Goal: Navigation & Orientation: Locate item on page

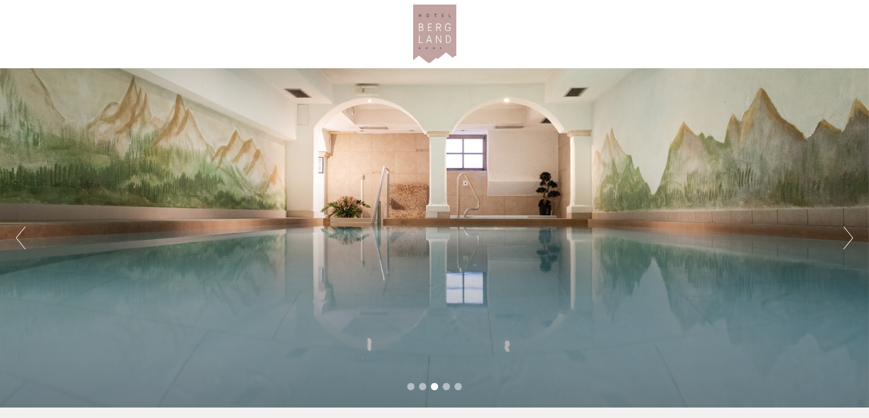
click at [849, 235] on button "Next" at bounding box center [849, 238] width 10 height 23
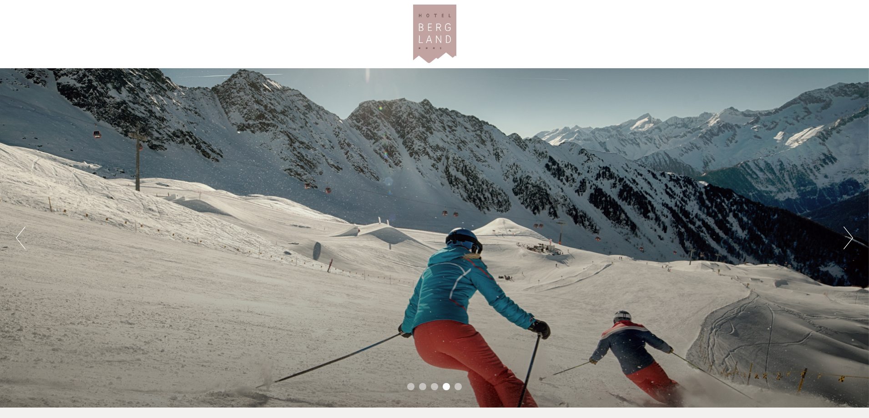
click at [850, 232] on button "Next" at bounding box center [849, 238] width 10 height 23
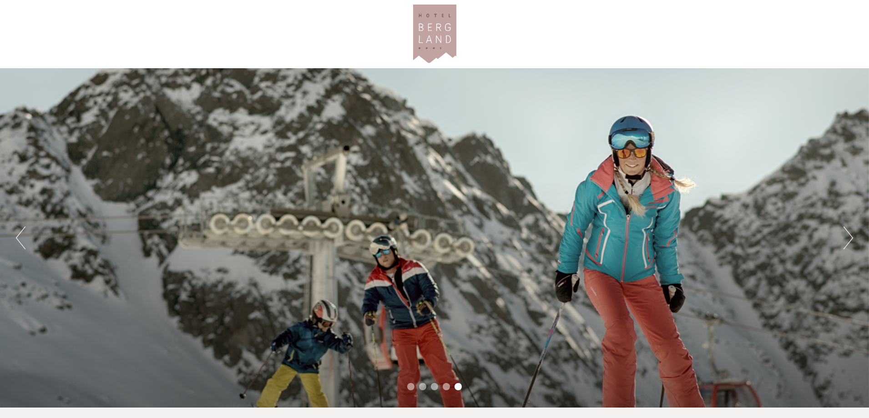
click at [850, 232] on button "Next" at bounding box center [849, 238] width 10 height 23
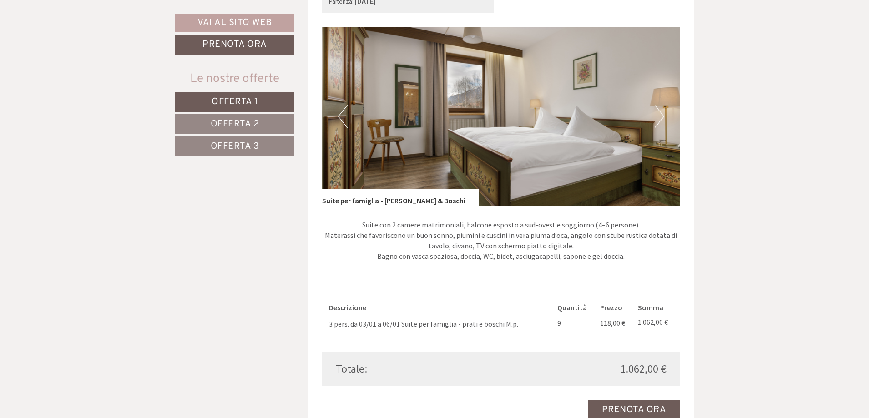
scroll to position [682, 0]
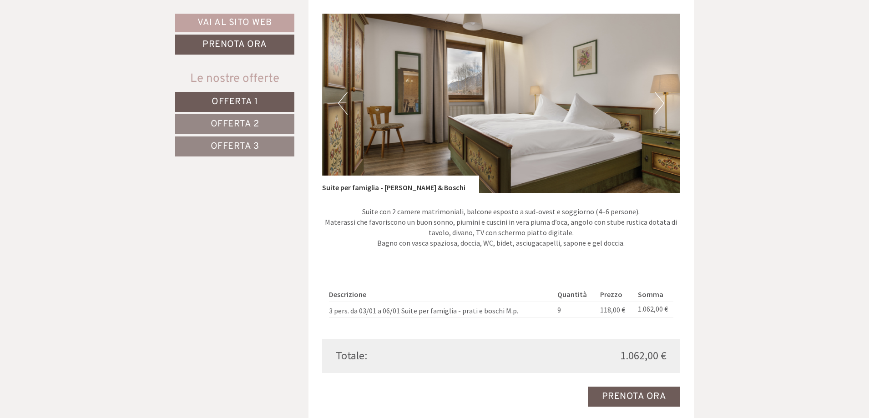
click at [660, 92] on button "Next" at bounding box center [660, 103] width 10 height 23
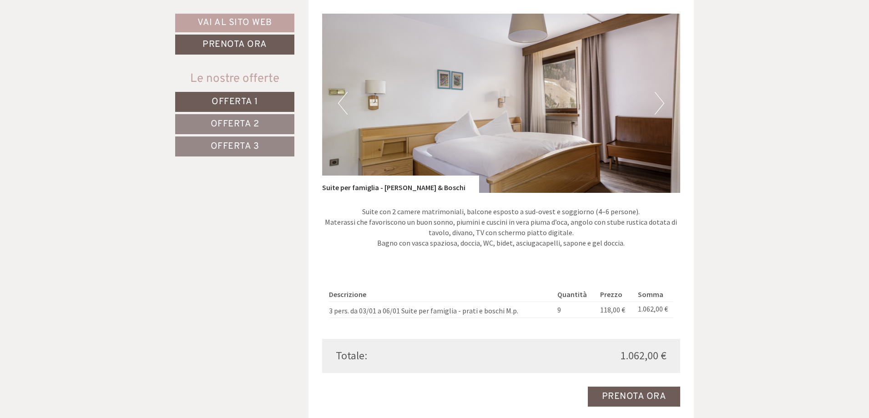
click at [660, 92] on button "Next" at bounding box center [660, 103] width 10 height 23
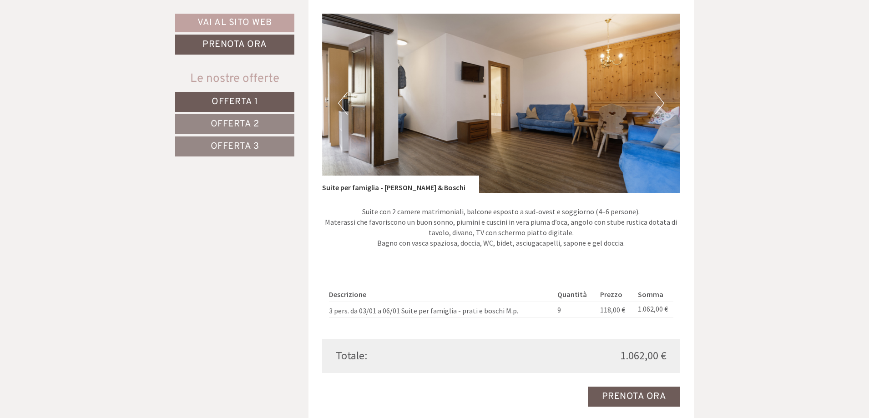
click at [660, 92] on button "Next" at bounding box center [660, 103] width 10 height 23
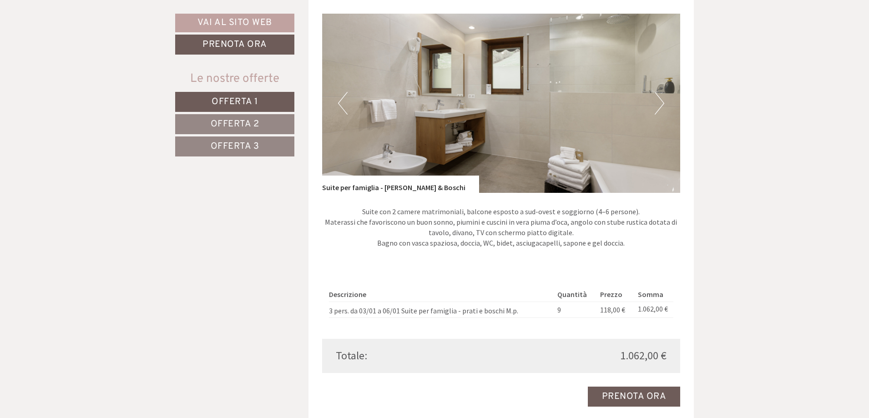
click at [660, 92] on button "Next" at bounding box center [660, 103] width 10 height 23
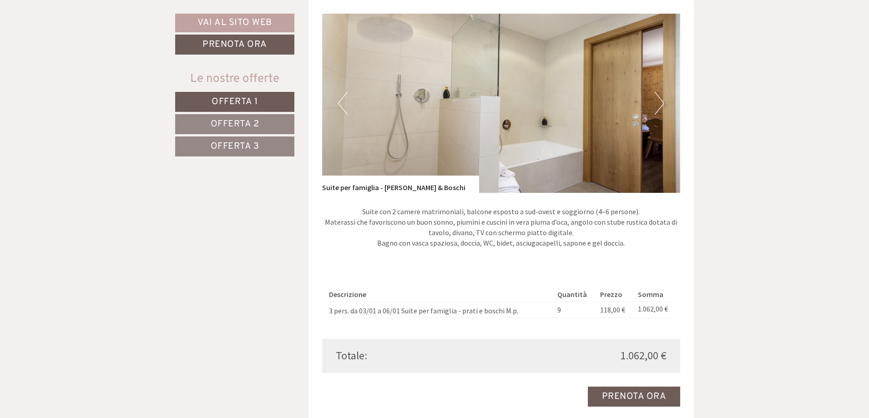
click at [660, 92] on button "Next" at bounding box center [660, 103] width 10 height 23
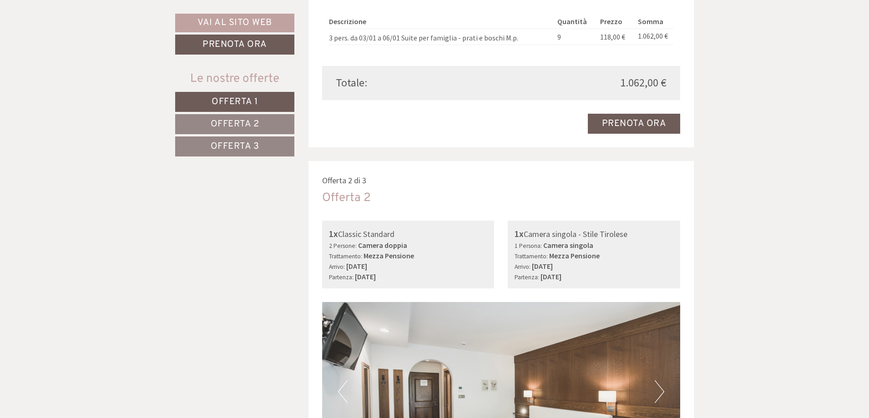
scroll to position [1092, 0]
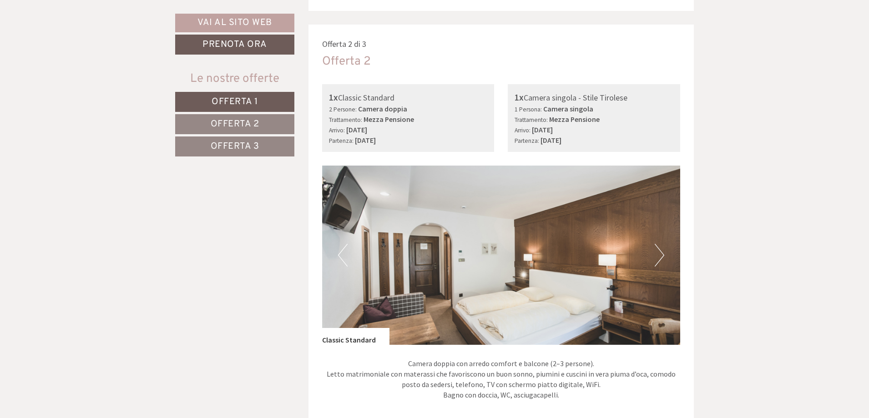
click at [662, 244] on button "Next" at bounding box center [660, 255] width 10 height 23
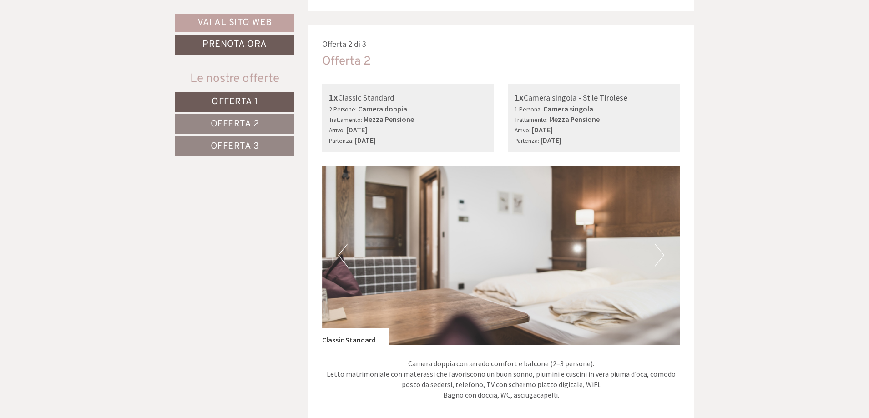
click at [662, 244] on button "Next" at bounding box center [660, 255] width 10 height 23
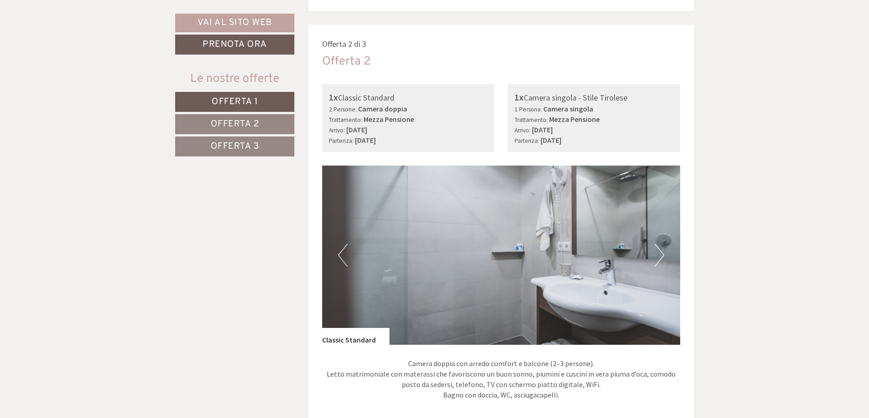
click at [662, 244] on button "Next" at bounding box center [660, 255] width 10 height 23
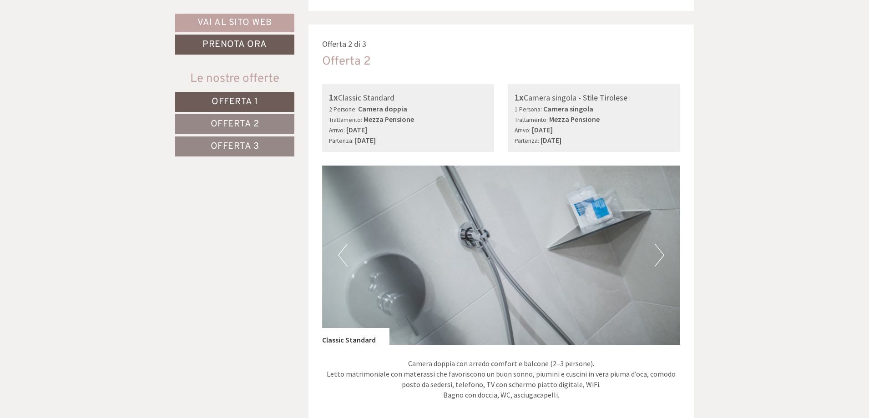
click at [662, 244] on button "Next" at bounding box center [660, 255] width 10 height 23
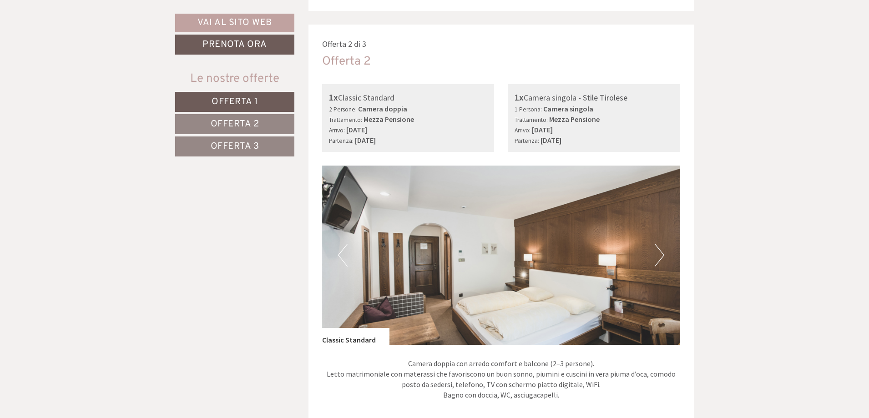
click at [662, 244] on button "Next" at bounding box center [660, 255] width 10 height 23
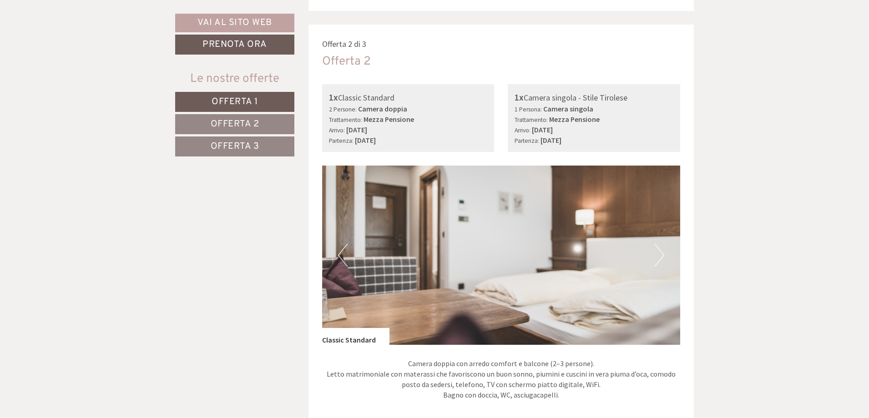
click at [662, 244] on button "Next" at bounding box center [660, 255] width 10 height 23
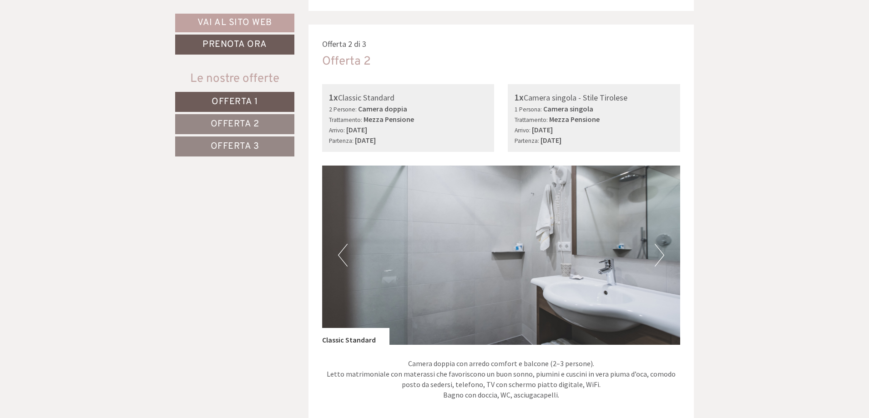
click at [662, 244] on button "Next" at bounding box center [660, 255] width 10 height 23
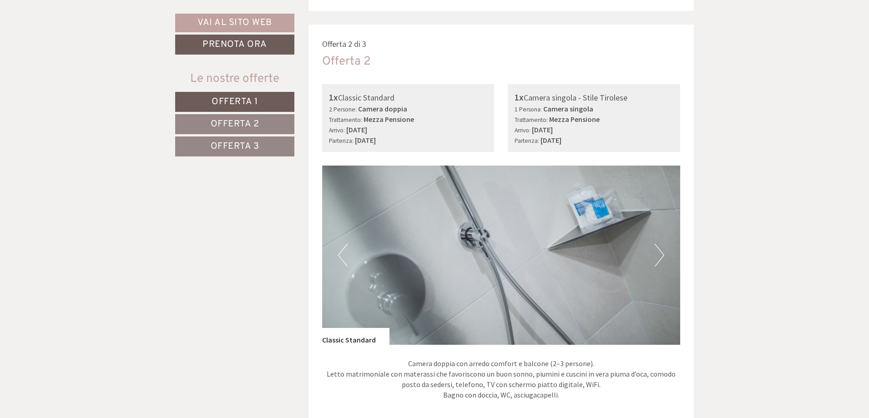
click at [662, 244] on button "Next" at bounding box center [660, 255] width 10 height 23
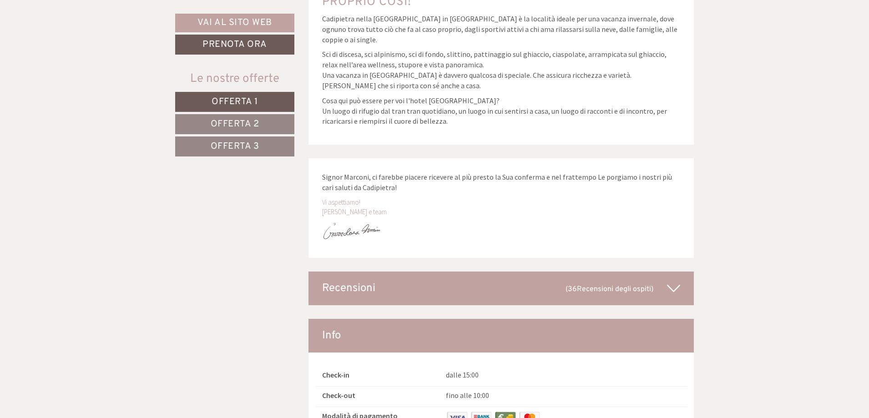
scroll to position [5460, 0]
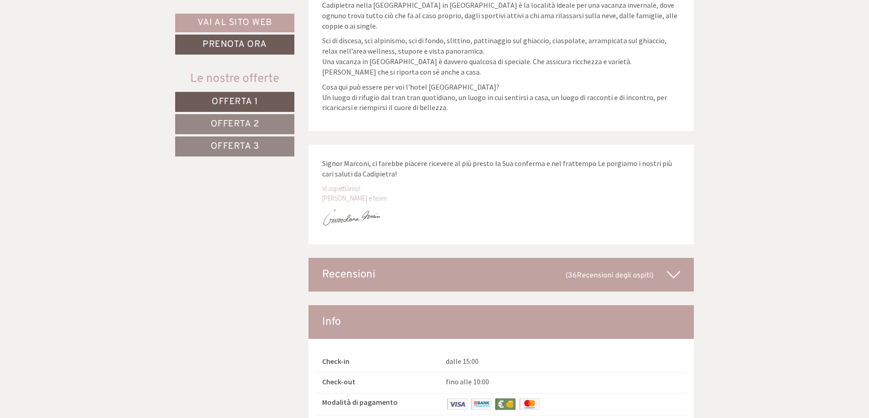
click at [672, 267] on icon at bounding box center [673, 274] width 13 height 15
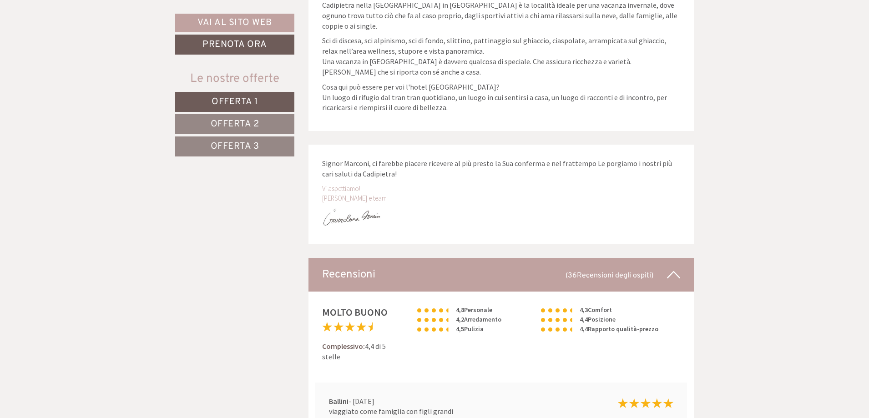
scroll to position [5596, 0]
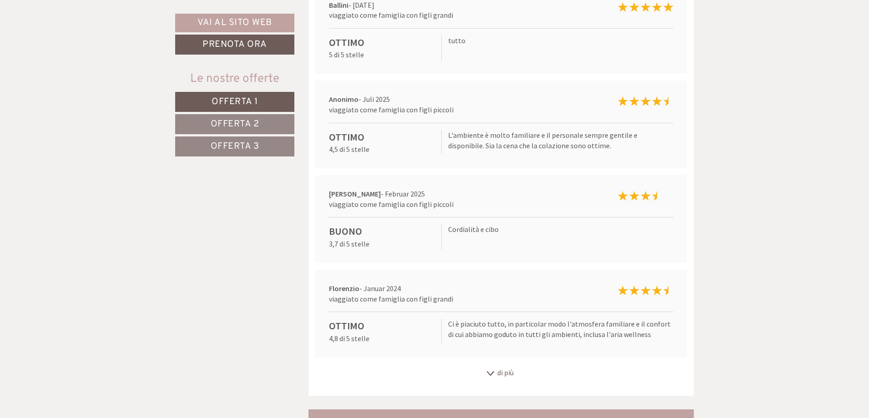
scroll to position [5869, 0]
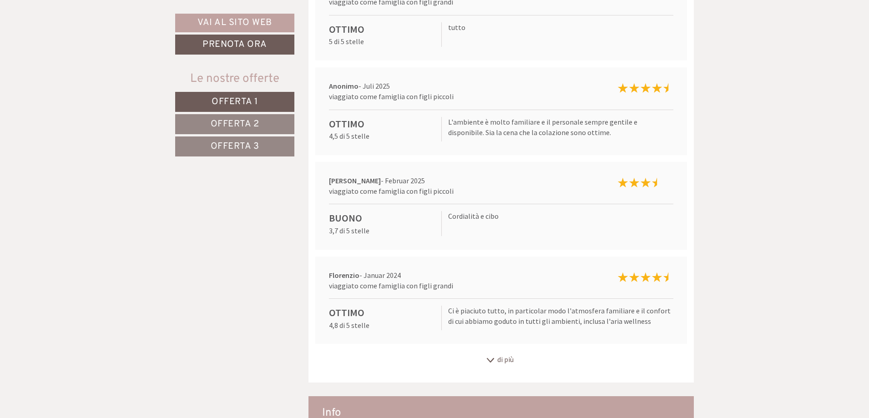
click at [491, 351] on div "di più" at bounding box center [501, 360] width 386 height 18
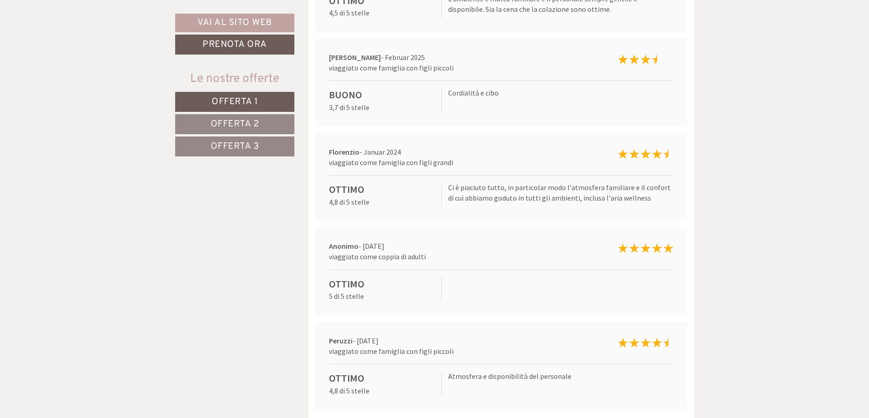
scroll to position [6006, 0]
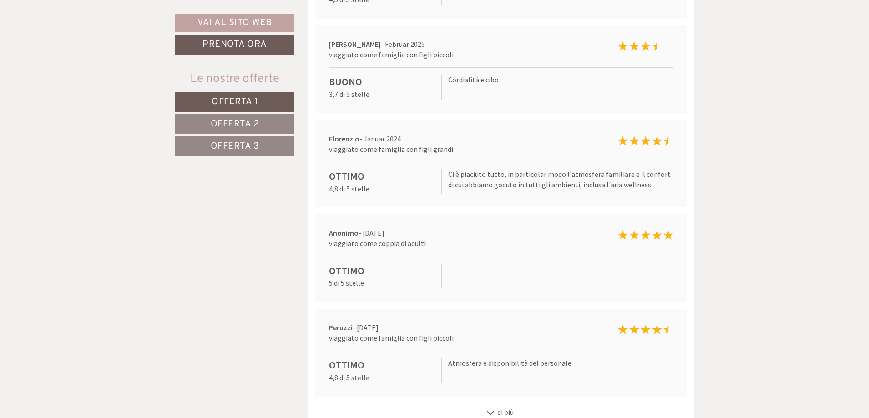
click at [492, 411] on icon at bounding box center [490, 413] width 9 height 5
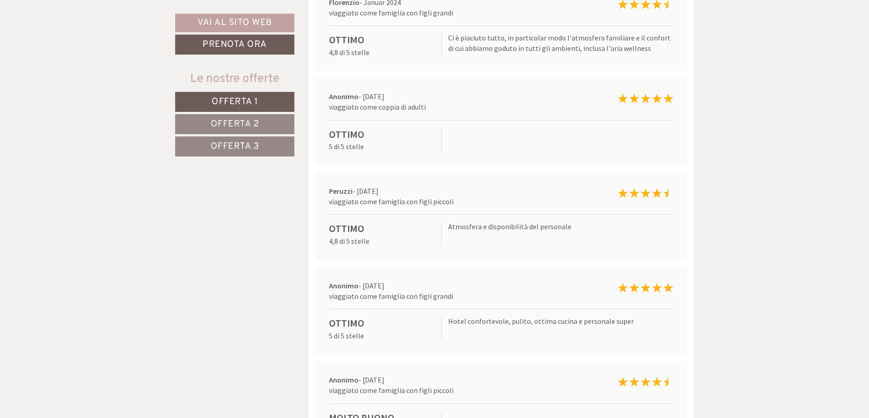
scroll to position [6279, 0]
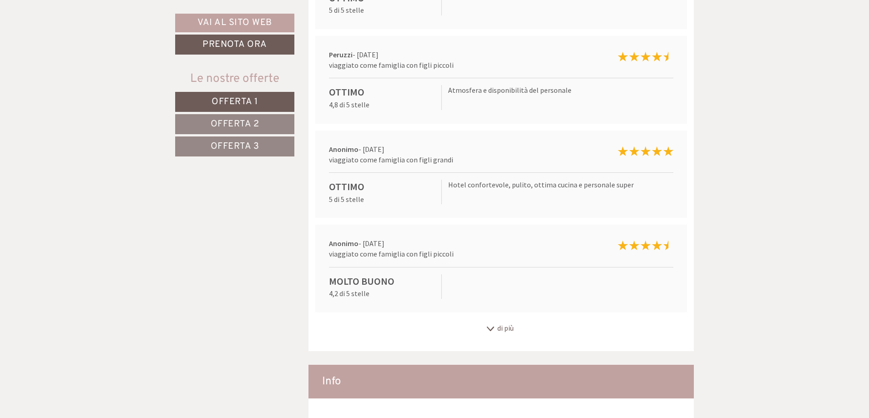
click at [490, 327] on icon at bounding box center [490, 329] width 9 height 5
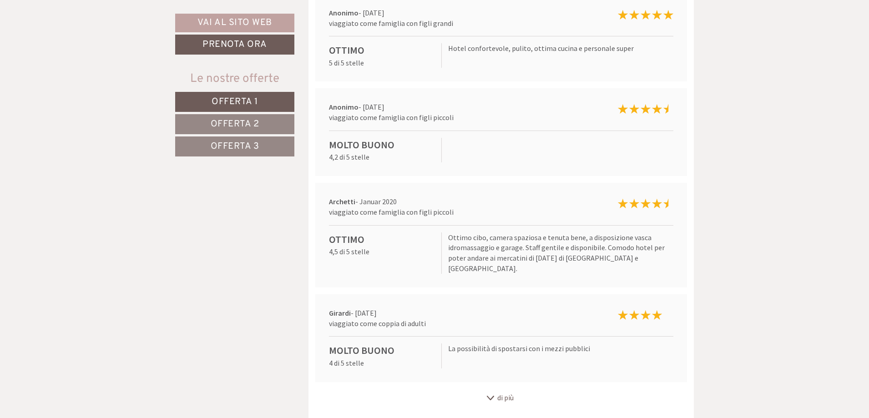
scroll to position [6552, 0]
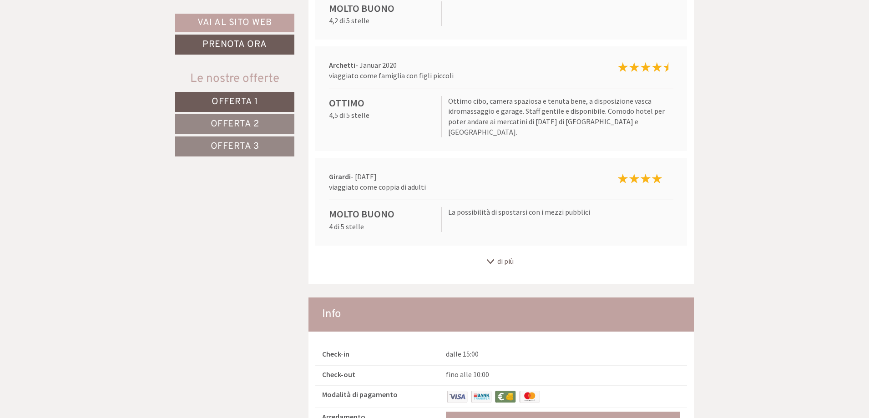
click at [530, 418] on div "Servizi struttura" at bounding box center [563, 424] width 221 height 10
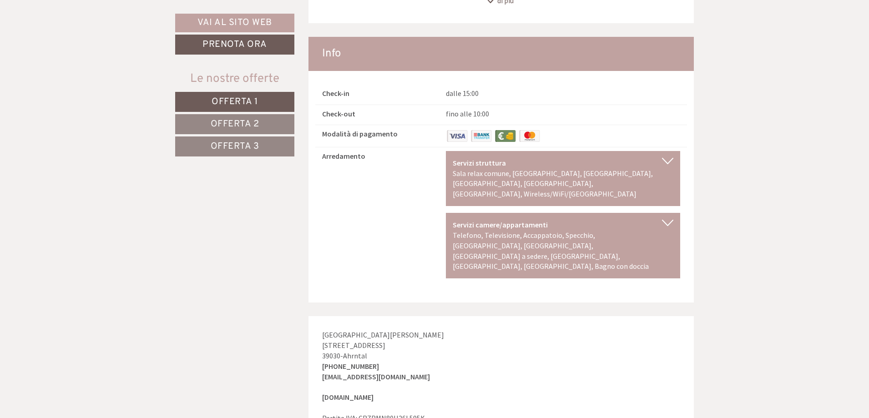
scroll to position [6825, 0]
